Goal: Navigation & Orientation: Find specific page/section

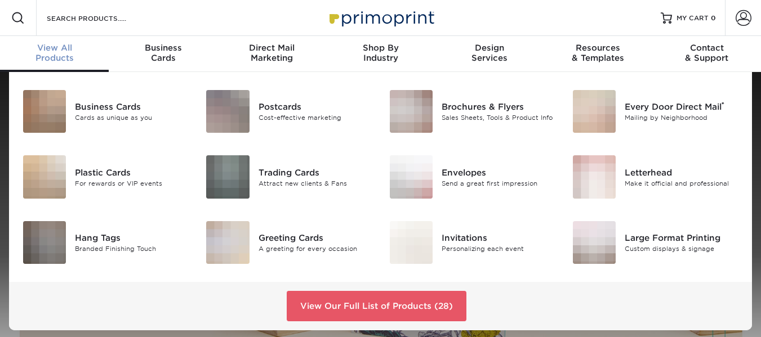
click at [54, 47] on span "View All" at bounding box center [54, 48] width 109 height 10
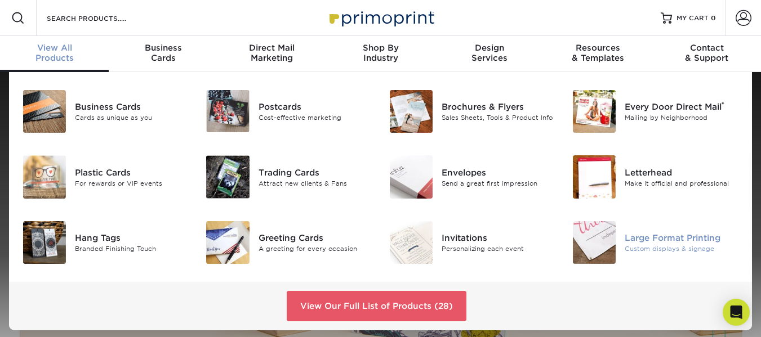
click at [600, 240] on img at bounding box center [594, 242] width 43 height 43
click at [649, 241] on div "Large Format Printing" at bounding box center [682, 238] width 114 height 12
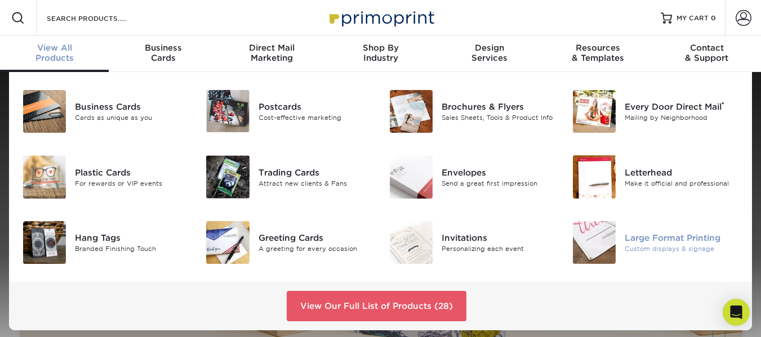
click at [649, 241] on div "Large Format Printing" at bounding box center [682, 238] width 114 height 12
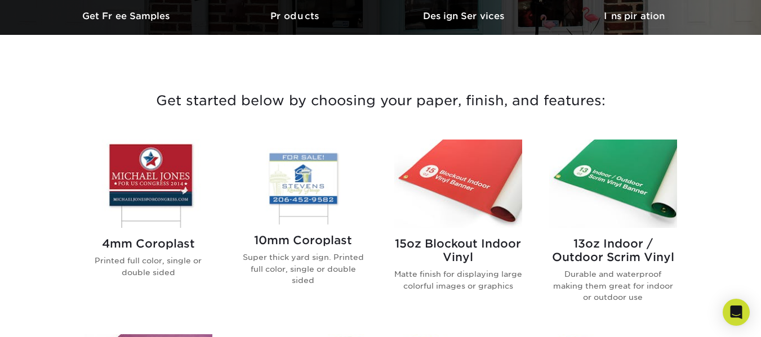
scroll to position [360, 0]
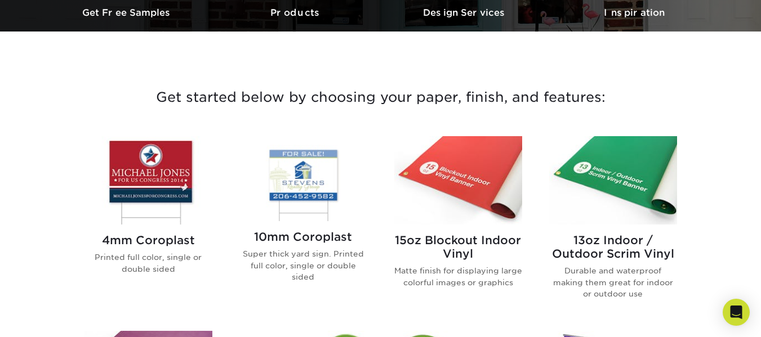
drag, startPoint x: 764, startPoint y: 34, endPoint x: 752, endPoint y: 97, distance: 64.2
